Goal: Answer question/provide support

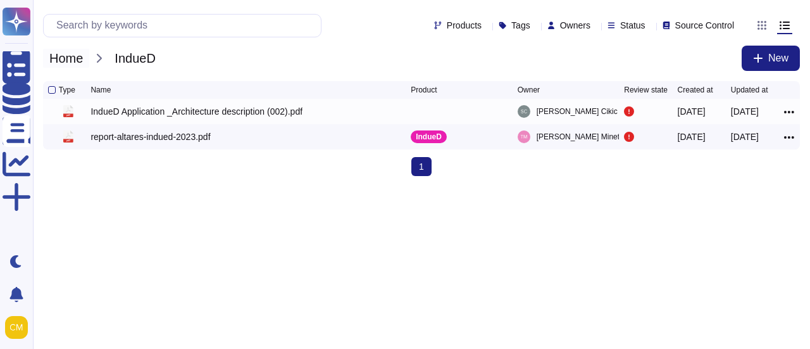
click at [65, 61] on span "Home" at bounding box center [66, 58] width 46 height 19
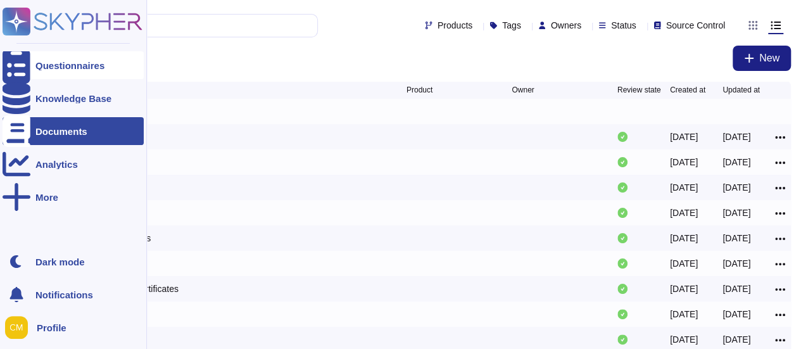
click at [17, 58] on div at bounding box center [17, 65] width 28 height 28
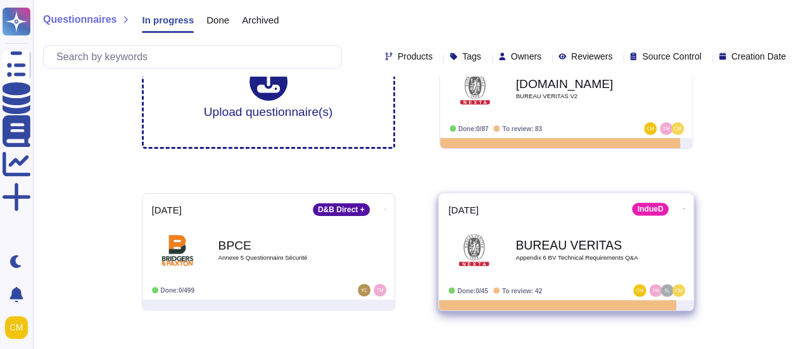
scroll to position [127, 0]
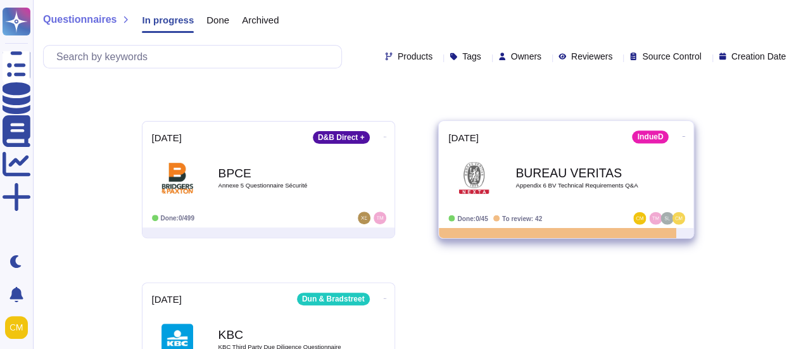
click at [569, 217] on div "Done: 0/45 To review: 42" at bounding box center [526, 218] width 157 height 13
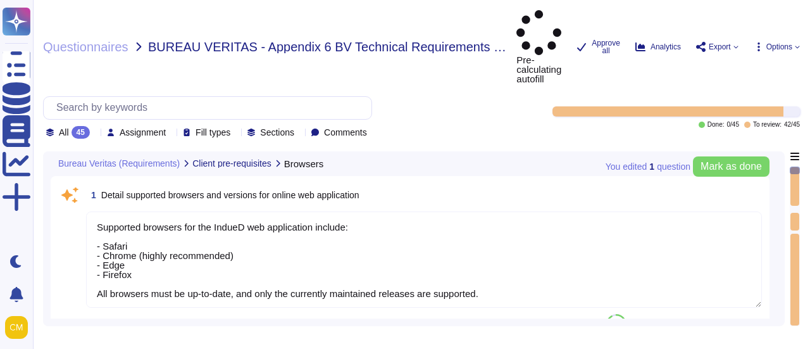
type textarea "Supported browsers for the IndueD web application include: - Safari - Chrome (h…"
type textarea "Smartphones are supported for mobile applications, specifically those provided …"
type textarea "- An operative web browser is required, with Safari, Chrome, Edge, and Firefox …"
click at [82, 126] on div "45" at bounding box center [81, 132] width 18 height 13
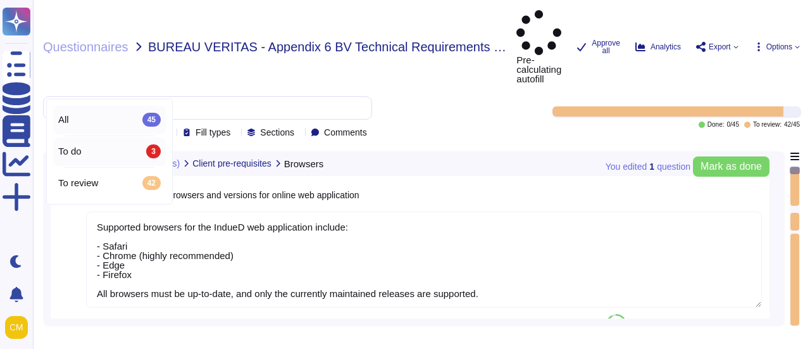
click at [115, 148] on div "To do 3" at bounding box center [109, 151] width 103 height 14
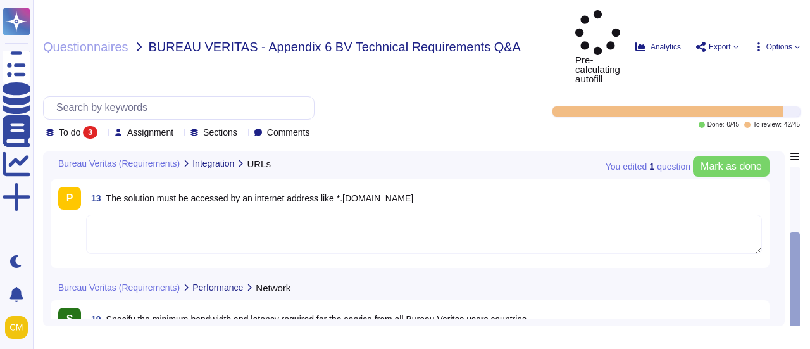
scroll to position [134, 0]
